Goal: Entertainment & Leisure: Consume media (video, audio)

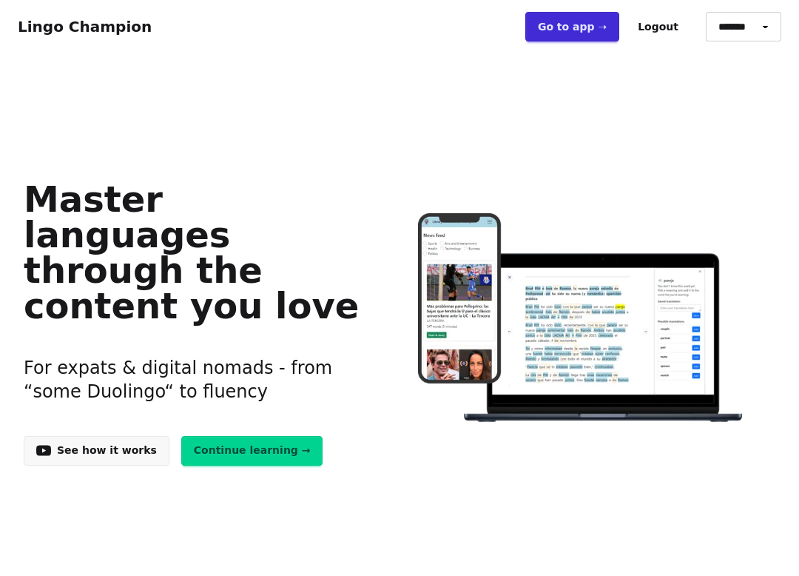
click at [581, 24] on link "Go to app ➝" at bounding box center [572, 27] width 94 height 30
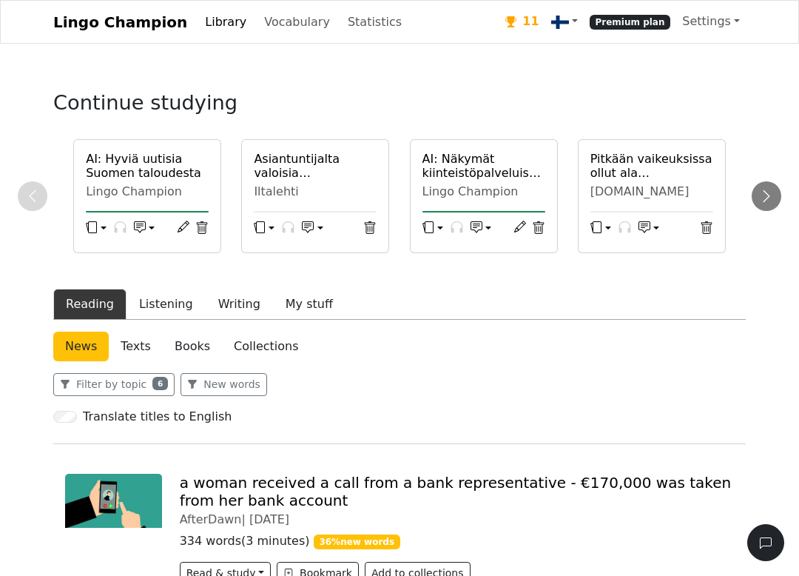
click at [342, 20] on link "Statistics" at bounding box center [375, 22] width 66 height 30
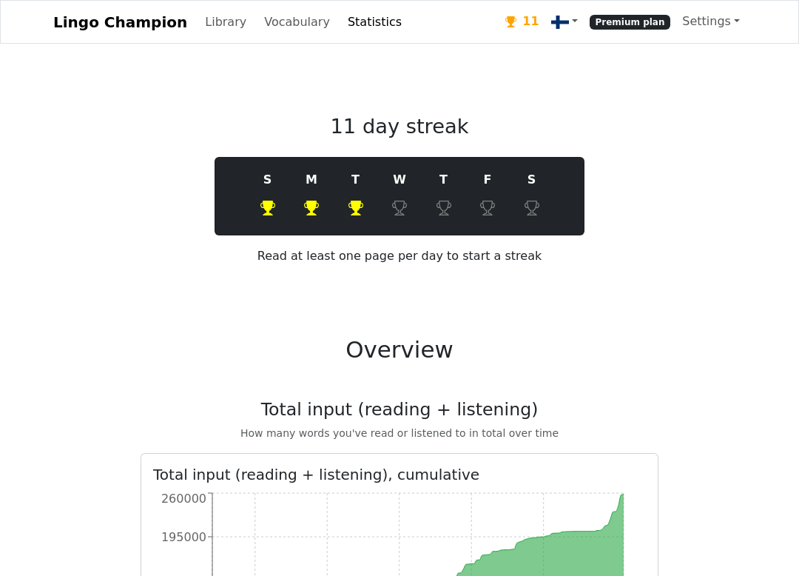
click at [199, 33] on link "Library" at bounding box center [225, 22] width 53 height 30
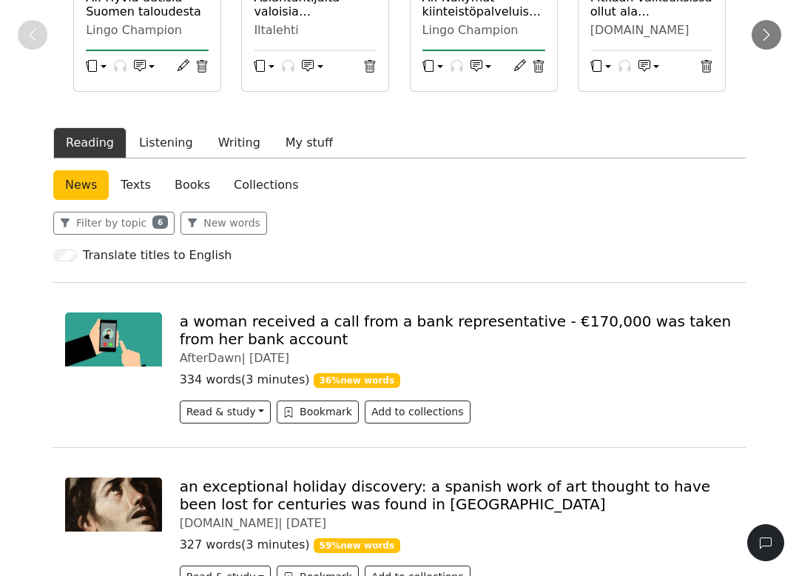
scroll to position [163, 0]
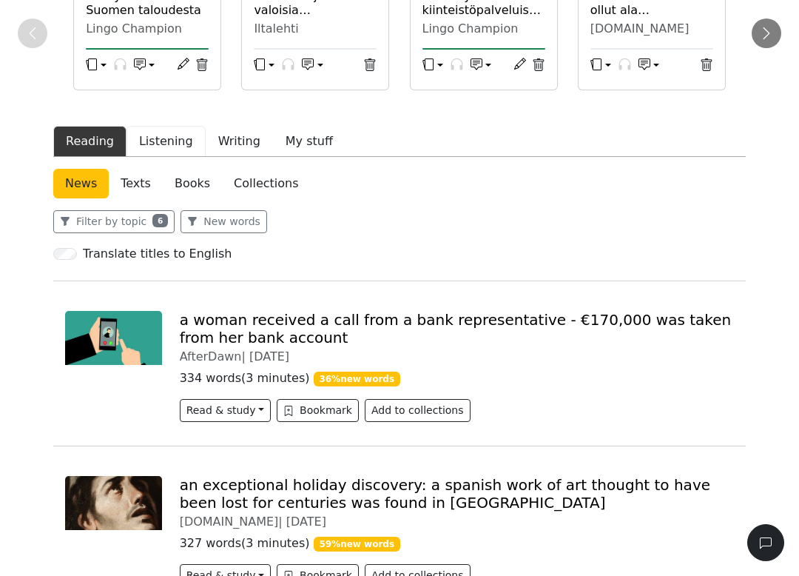
click at [161, 149] on button "Listening" at bounding box center [165, 141] width 79 height 31
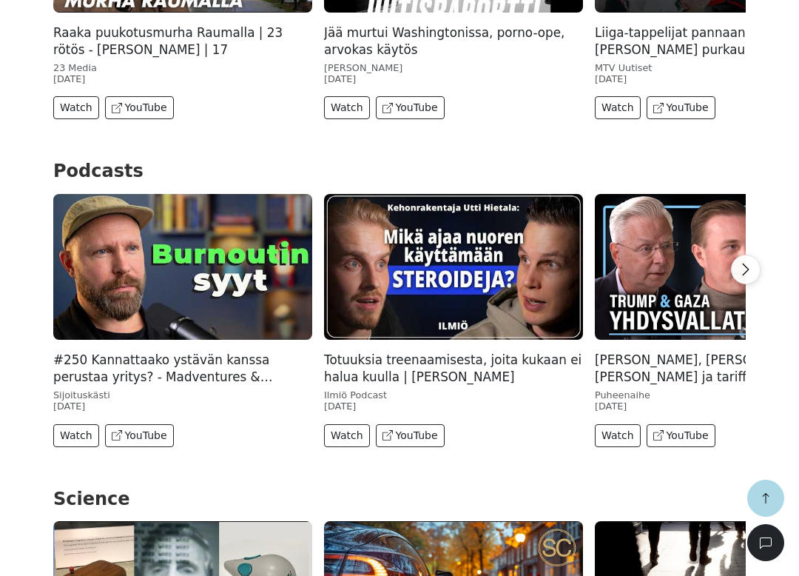
scroll to position [3248, 0]
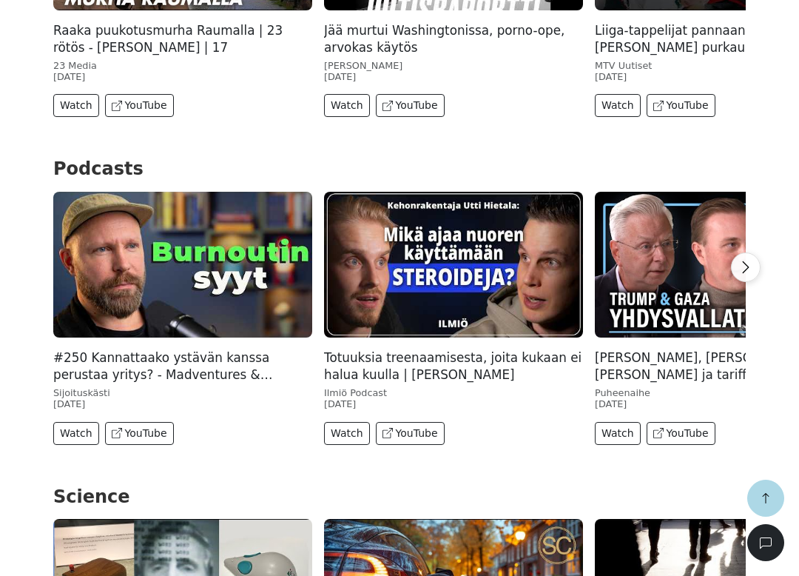
click at [73, 422] on button "Watch" at bounding box center [76, 433] width 46 height 23
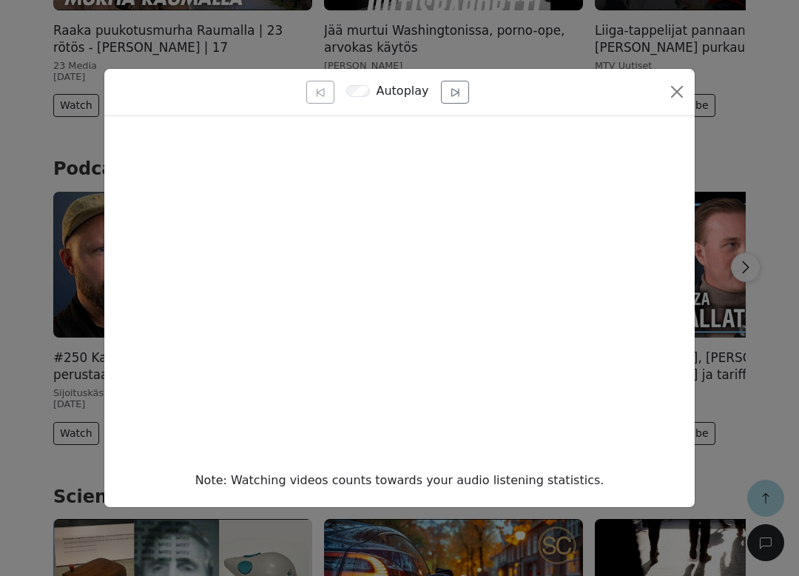
click at [797, 281] on div "Autoplay Note: Watching videos counts towards your audio listening statistics." at bounding box center [399, 288] width 799 height 576
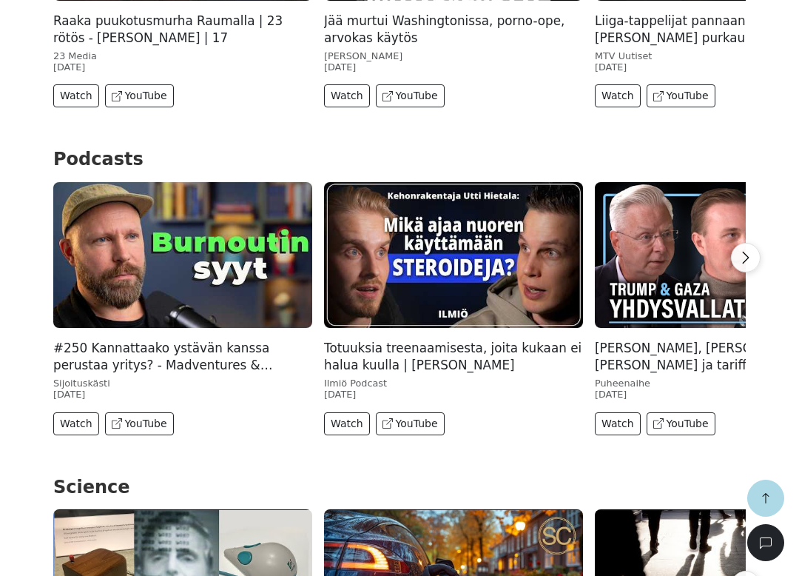
scroll to position [3258, 0]
